Goal: Book appointment/travel/reservation

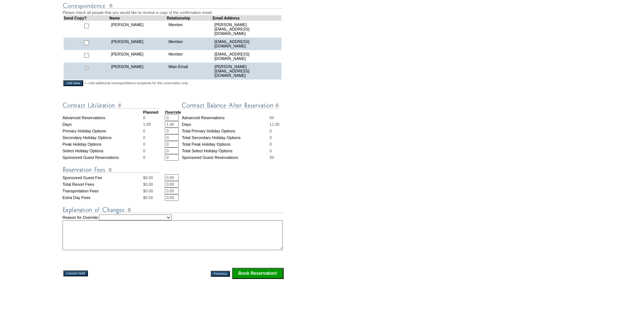
scroll to position [200, 0]
click at [255, 270] on input "Book Reservation!" at bounding box center [257, 272] width 51 height 11
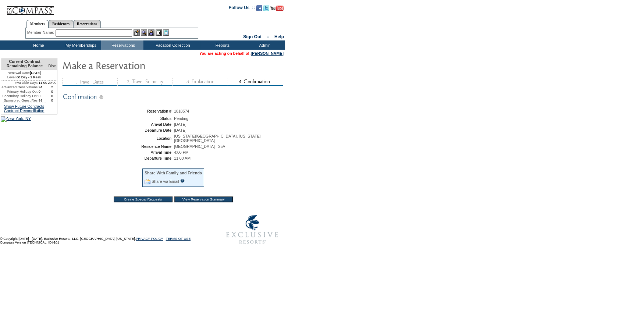
click at [214, 196] on input "View Reservation Summary" at bounding box center [203, 199] width 59 height 6
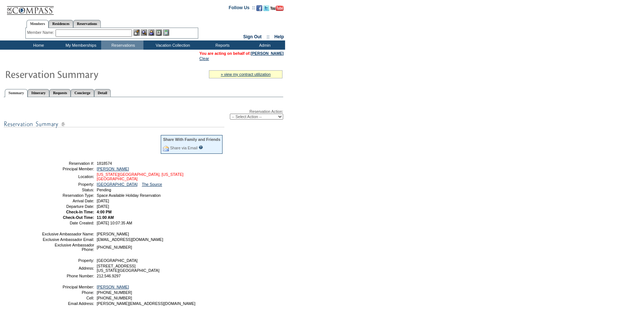
click at [121, 174] on link "[US_STATE][GEOGRAPHIC_DATA], [US_STATE][GEOGRAPHIC_DATA]" at bounding box center [140, 176] width 87 height 9
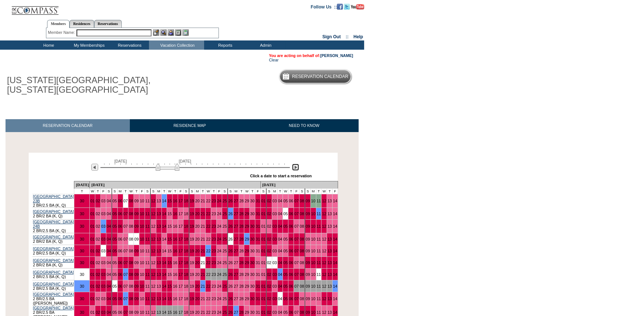
click at [296, 167] on img at bounding box center [295, 167] width 7 height 7
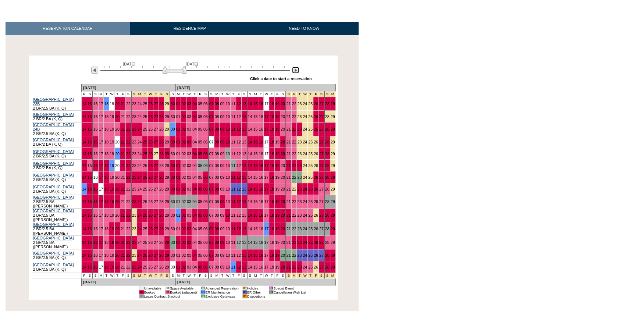
scroll to position [100, 0]
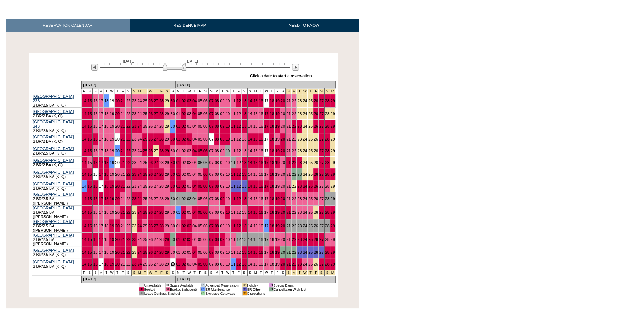
click at [171, 262] on link "30" at bounding box center [173, 264] width 4 height 4
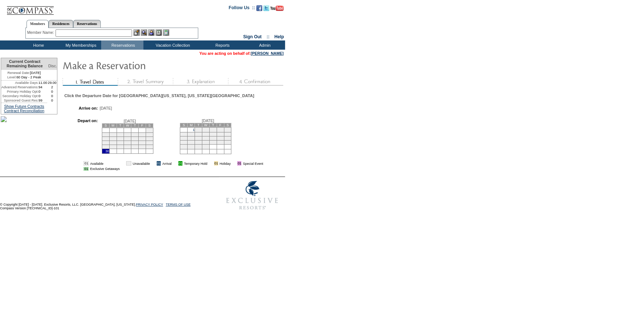
click at [195, 132] on td "1" at bounding box center [190, 129] width 7 height 5
